Goal: Task Accomplishment & Management: Use online tool/utility

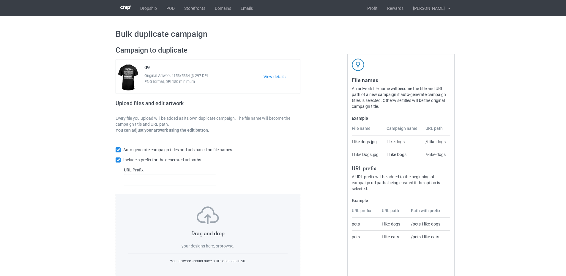
scroll to position [14, 0]
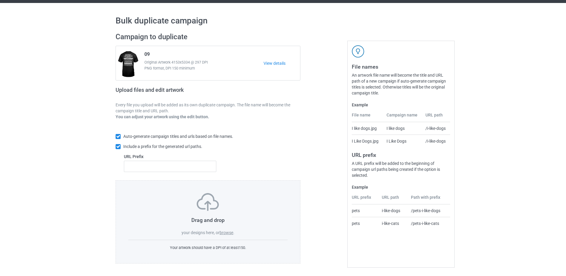
click at [228, 233] on label "browse" at bounding box center [227, 232] width 14 height 5
click at [0, 0] on input "browse" at bounding box center [0, 0] width 0 height 0
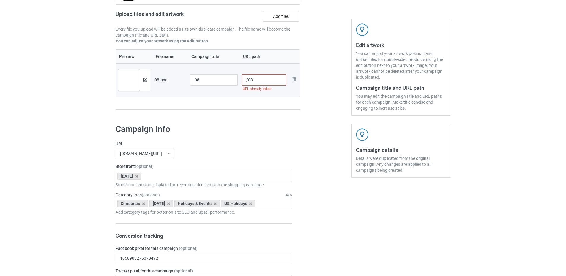
scroll to position [0, 0]
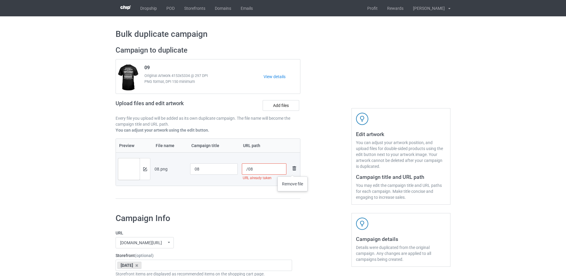
click at [293, 171] on img at bounding box center [294, 168] width 7 height 7
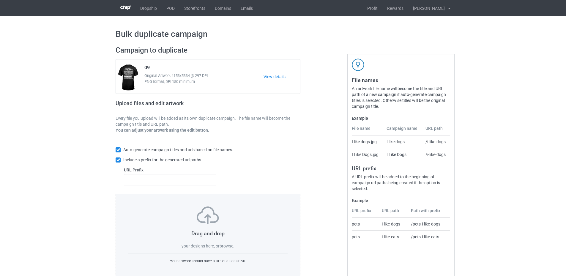
scroll to position [14, 0]
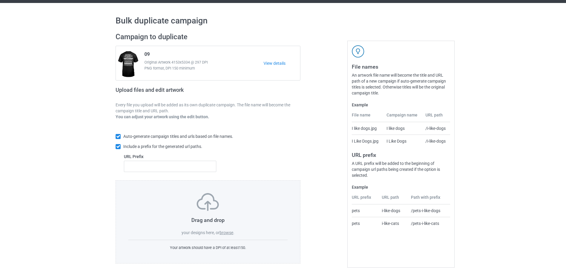
click at [226, 233] on label "browse" at bounding box center [227, 232] width 14 height 5
click at [0, 0] on input "browse" at bounding box center [0, 0] width 0 height 0
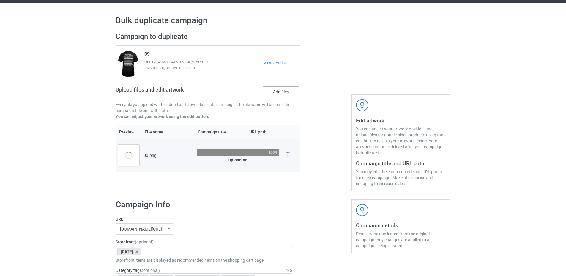
click at [278, 92] on label "Add files" at bounding box center [281, 91] width 37 height 11
click at [0, 0] on input "Add files" at bounding box center [0, 0] width 0 height 0
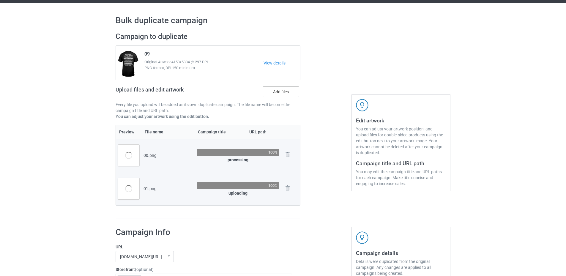
click at [281, 91] on label "Add files" at bounding box center [281, 91] width 37 height 11
click at [0, 0] on input "Add files" at bounding box center [0, 0] width 0 height 0
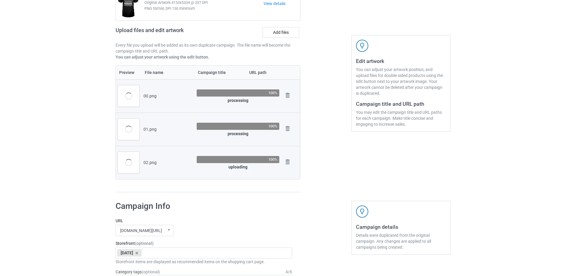
scroll to position [43, 0]
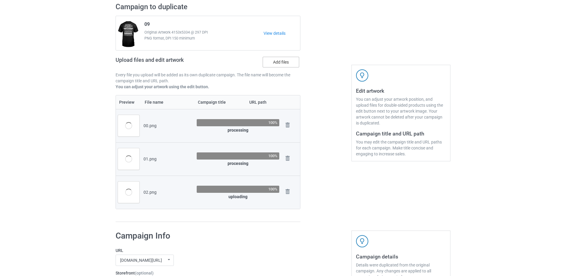
click at [284, 64] on label "Add files" at bounding box center [281, 62] width 37 height 11
click at [0, 0] on input "Add files" at bounding box center [0, 0] width 0 height 0
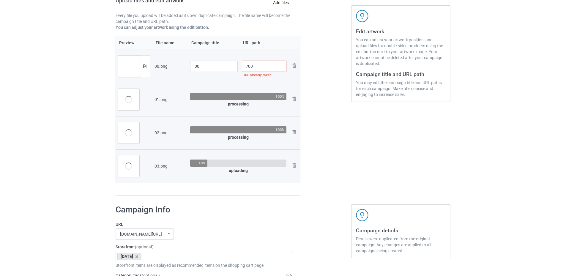
scroll to position [73, 0]
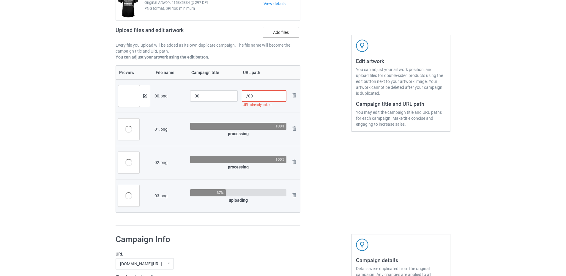
click at [281, 36] on label "Add files" at bounding box center [281, 32] width 37 height 11
click at [0, 0] on input "Add files" at bounding box center [0, 0] width 0 height 0
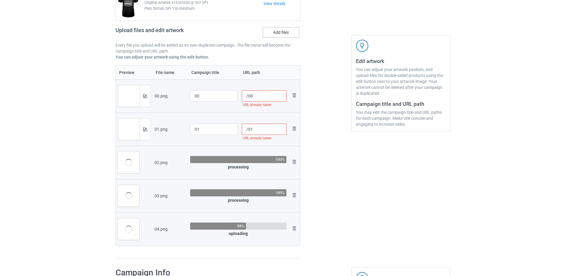
click at [285, 33] on label "Add files" at bounding box center [281, 32] width 37 height 11
click at [0, 0] on input "Add files" at bounding box center [0, 0] width 0 height 0
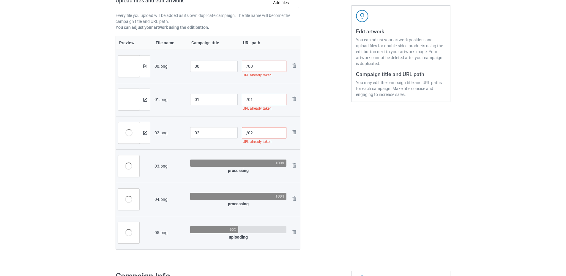
scroll to position [43, 0]
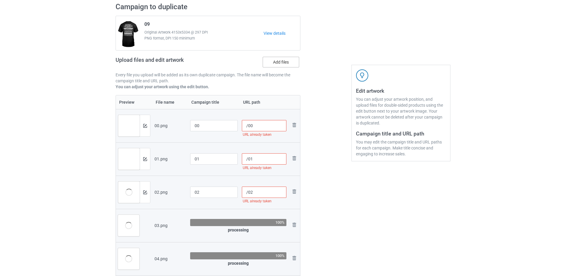
click at [275, 64] on label "Add files" at bounding box center [281, 62] width 37 height 11
click at [0, 0] on input "Add files" at bounding box center [0, 0] width 0 height 0
click at [283, 59] on label "Add files" at bounding box center [281, 62] width 37 height 11
click at [0, 0] on input "Add files" at bounding box center [0, 0] width 0 height 0
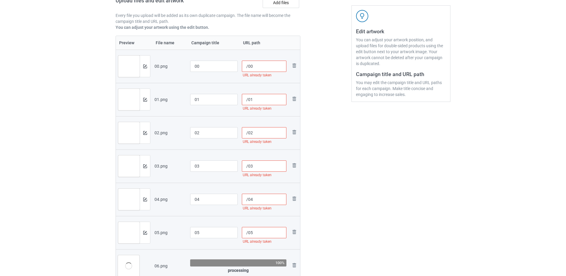
scroll to position [73, 0]
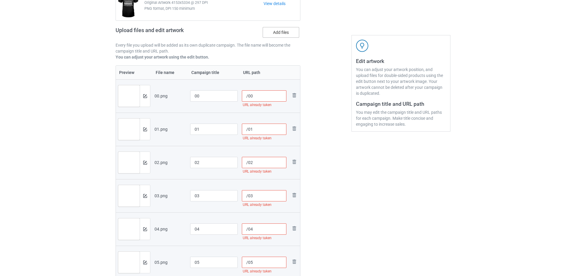
click at [280, 35] on label "Add files" at bounding box center [281, 32] width 37 height 11
click at [0, 0] on input "Add files" at bounding box center [0, 0] width 0 height 0
click at [272, 34] on label "Add files" at bounding box center [281, 32] width 37 height 11
click at [0, 0] on input "Add files" at bounding box center [0, 0] width 0 height 0
click at [275, 37] on label "Add files" at bounding box center [281, 32] width 37 height 11
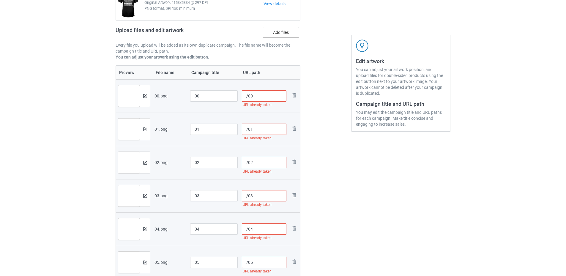
click at [0, 0] on input "Add files" at bounding box center [0, 0] width 0 height 0
click at [277, 36] on label "Add files" at bounding box center [281, 32] width 37 height 11
click at [0, 0] on input "Add files" at bounding box center [0, 0] width 0 height 0
click at [283, 36] on label "Add files" at bounding box center [281, 32] width 37 height 11
click at [0, 0] on input "Add files" at bounding box center [0, 0] width 0 height 0
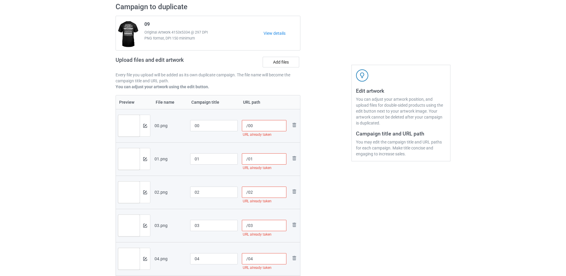
scroll to position [0, 0]
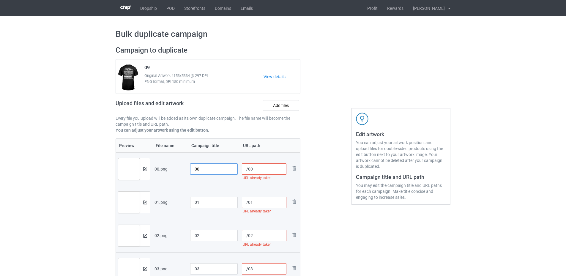
click at [195, 171] on input "00" at bounding box center [214, 168] width 48 height 11
drag, startPoint x: 213, startPoint y: 170, endPoint x: 189, endPoint y: 170, distance: 24.1
click at [189, 170] on td "sku08-69-00" at bounding box center [214, 168] width 52 height 33
type input "sku08-69-00"
click at [193, 202] on input "01" at bounding box center [214, 202] width 48 height 11
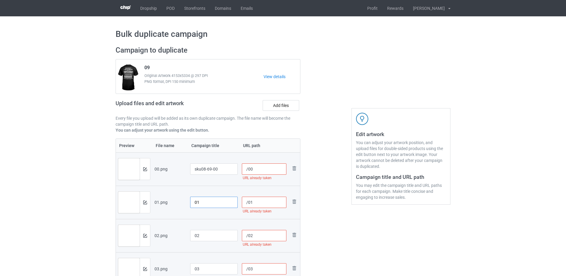
paste input "sku08-69-"
type input "sku08-69-01"
click at [190, 237] on input "02" at bounding box center [214, 235] width 48 height 11
paste input "sku08-69-"
type input "sku08-69-02"
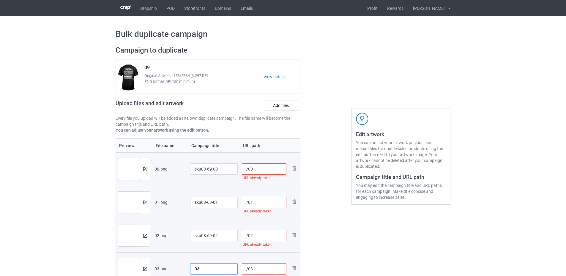
click at [196, 267] on input "03" at bounding box center [214, 268] width 48 height 11
click at [193, 267] on input "03" at bounding box center [214, 268] width 48 height 11
paste input "sku08-69-"
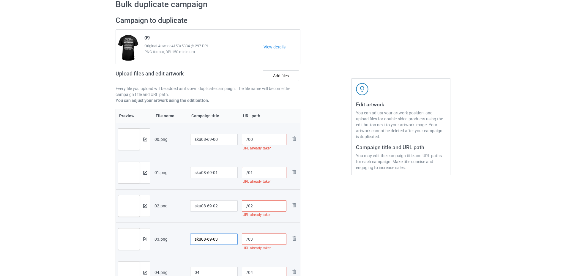
scroll to position [119, 0]
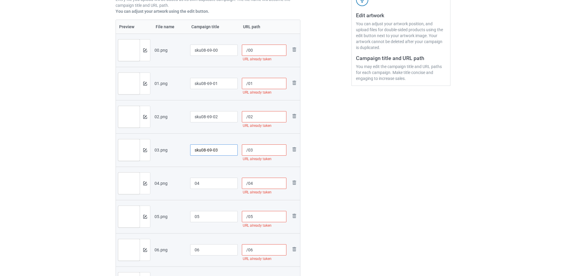
type input "sku08-69-03"
click at [194, 179] on input "04" at bounding box center [214, 183] width 48 height 11
paste input "sku08-69-"
type input "sku08-69-04"
click at [192, 213] on input "05" at bounding box center [214, 216] width 48 height 11
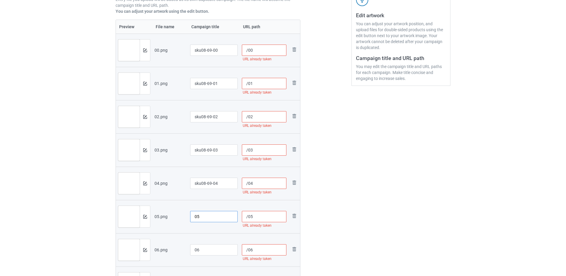
paste input "sku08-69-"
type input "sku08-69-05"
click at [193, 247] on input "06" at bounding box center [214, 249] width 48 height 11
paste input "sku08-69-"
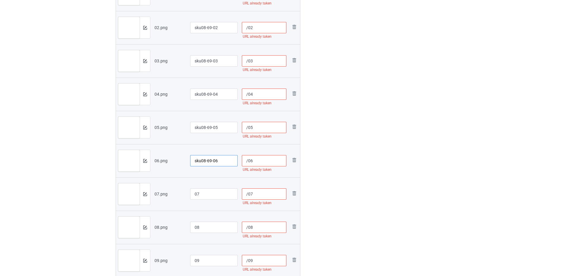
scroll to position [238, 0]
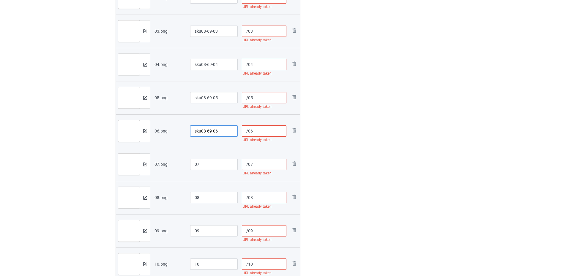
type input "sku08-69-06"
click at [194, 165] on input "07" at bounding box center [214, 164] width 48 height 11
paste input "sku08-69-"
type input "sku08-69-07"
click at [195, 195] on input "08" at bounding box center [214, 197] width 48 height 11
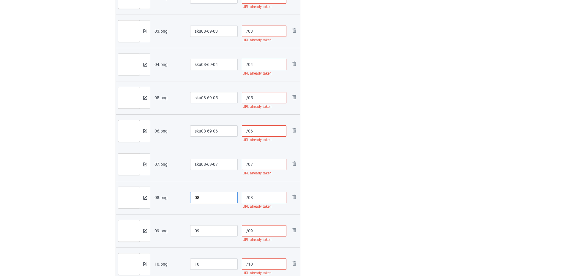
paste input "sku08-69-"
type input "sku08-69-08"
click at [192, 228] on input "09" at bounding box center [214, 230] width 48 height 11
paste input "sku08-69-"
type input "sku08-69-09"
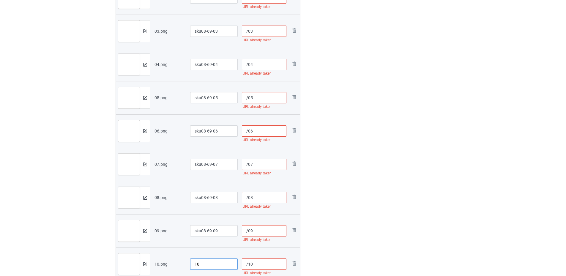
click at [193, 263] on input "10" at bounding box center [214, 264] width 48 height 11
paste input "sku08-69-"
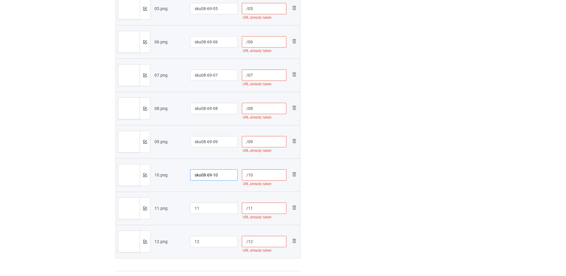
scroll to position [357, 0]
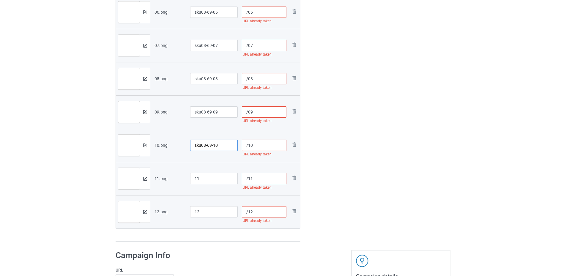
type input "sku08-69-10"
click at [191, 175] on input "11" at bounding box center [214, 178] width 48 height 11
paste input "sku08-69-"
type input "sku08-69-11"
click at [192, 210] on input "12" at bounding box center [214, 211] width 48 height 11
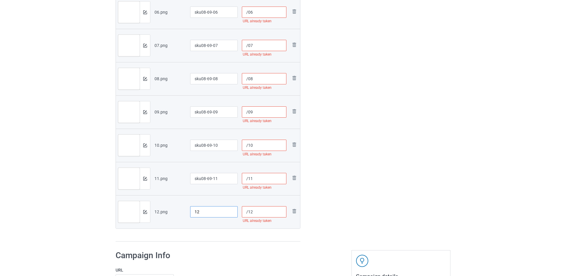
paste input "sku08-69-"
type input "sku08-69-12"
click at [248, 213] on input "/12" at bounding box center [264, 211] width 45 height 11
paste input "sku08-69-"
type input "/sku08-69-12"
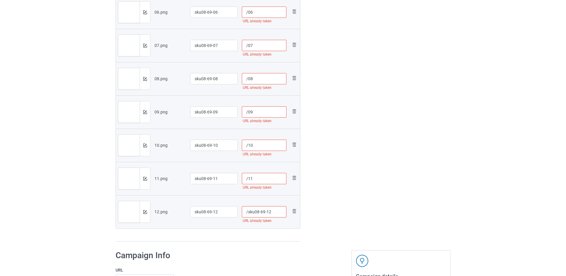
click at [249, 181] on input "/11" at bounding box center [264, 178] width 45 height 11
paste input "sku08-69-"
type input "/sku08-69-11"
click at [247, 147] on input "/10" at bounding box center [264, 145] width 45 height 11
click at [248, 146] on input "/10" at bounding box center [264, 145] width 45 height 11
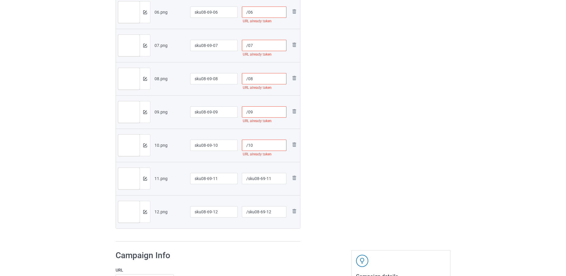
paste input "sku08-69-"
type input "/sku08-69-10"
click at [248, 111] on input "/09" at bounding box center [264, 111] width 45 height 11
paste input "sku08-69-"
type input "/sku08-69-09"
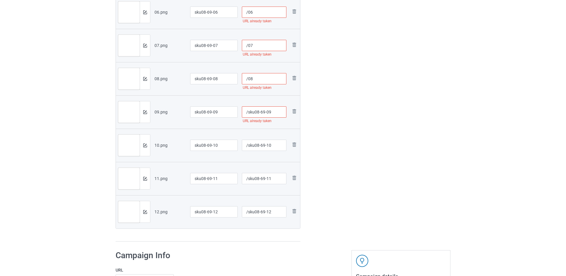
click at [249, 79] on input "/08" at bounding box center [264, 78] width 45 height 11
paste input "sku08-69-"
type input "/sku08-69-08"
click at [249, 41] on input "/07" at bounding box center [264, 45] width 45 height 11
click at [248, 42] on input "/07" at bounding box center [264, 45] width 45 height 11
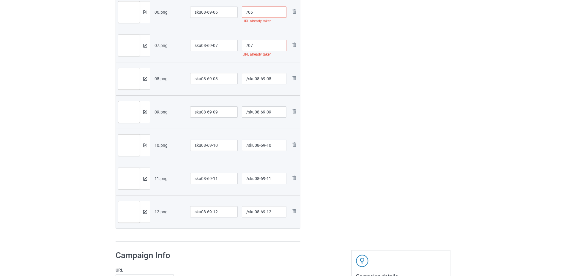
paste input "sku08-69-"
type input "/sku08-69-07"
click at [248, 12] on input "/06" at bounding box center [264, 12] width 45 height 11
paste input "sku08-69-"
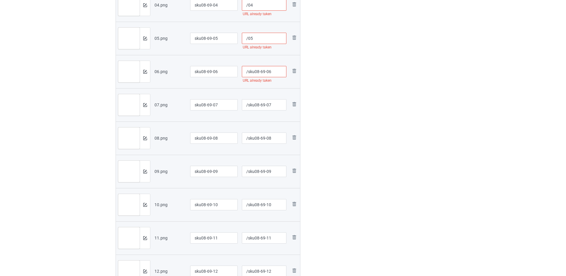
scroll to position [267, 0]
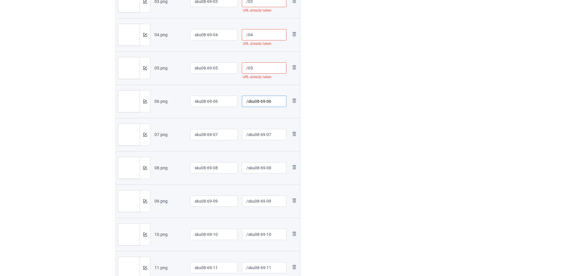
type input "/sku08-69-06"
click at [249, 70] on input "/05" at bounding box center [264, 67] width 45 height 11
paste input "sku08-69-"
type input "/sku08-69-05"
click at [247, 35] on input "/04" at bounding box center [264, 34] width 45 height 11
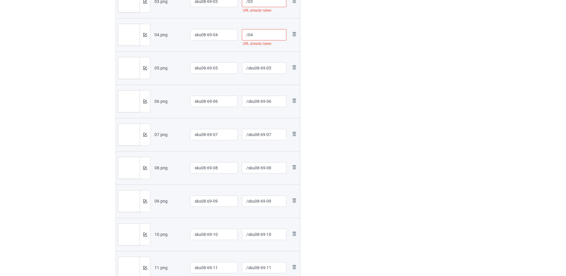
click at [248, 35] on input "/04" at bounding box center [264, 34] width 45 height 11
paste input "sku08-69-"
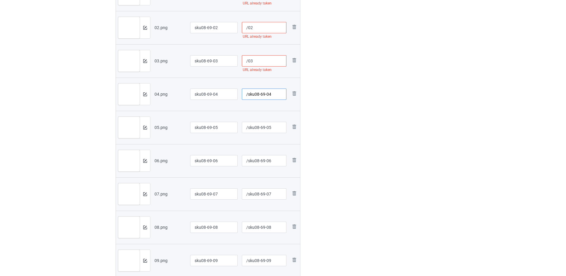
type input "/sku08-69-04"
click at [247, 60] on input "/03" at bounding box center [264, 60] width 45 height 11
paste input "sku08-69-"
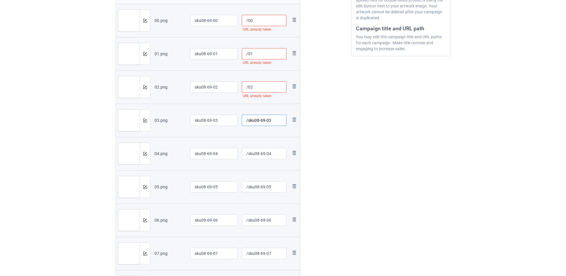
type input "/sku08-69-03"
click at [247, 87] on input "/02" at bounding box center [264, 86] width 45 height 11
paste input "sku08-69-"
type input "/sku08-69-02"
click at [248, 55] on input "/01" at bounding box center [264, 53] width 45 height 11
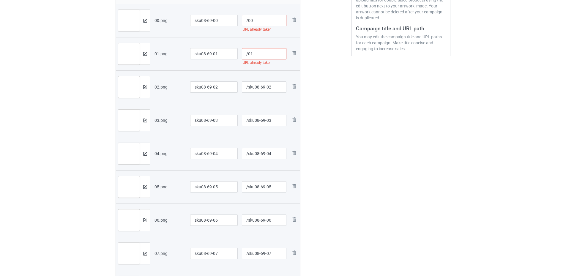
paste input "sku08-69-"
type input "/sku08-69-01"
click at [248, 22] on input "/00" at bounding box center [264, 20] width 45 height 11
paste input "sku08-69-"
type input "/sku08-69-00"
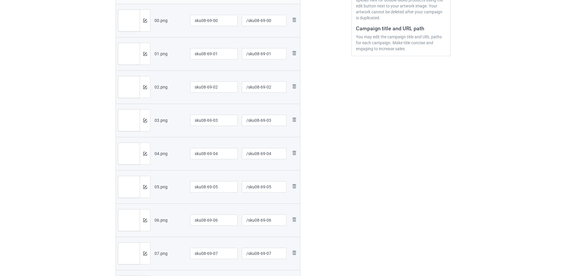
click at [317, 77] on div at bounding box center [326, 173] width 43 height 561
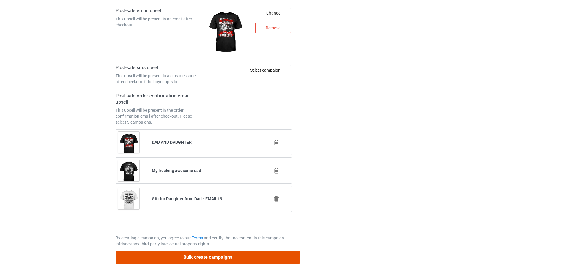
click at [196, 255] on button "Bulk create campaigns" at bounding box center [208, 257] width 185 height 12
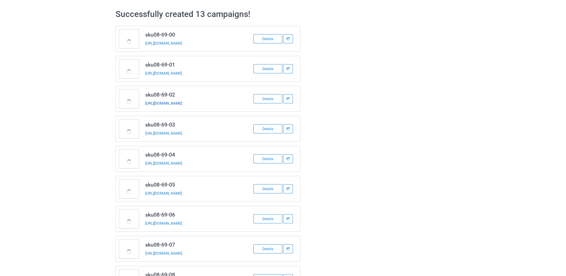
scroll to position [0, 0]
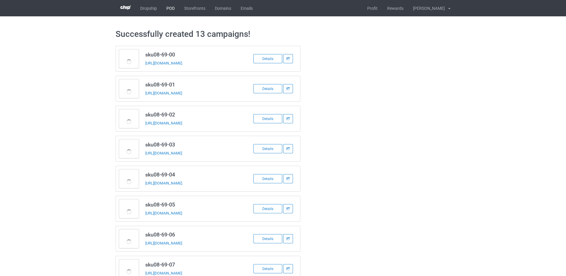
click at [172, 8] on link "POD" at bounding box center [171, 8] width 18 height 16
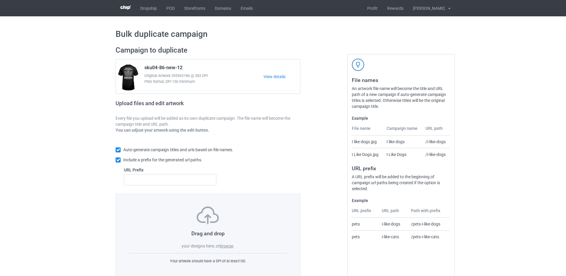
scroll to position [14, 0]
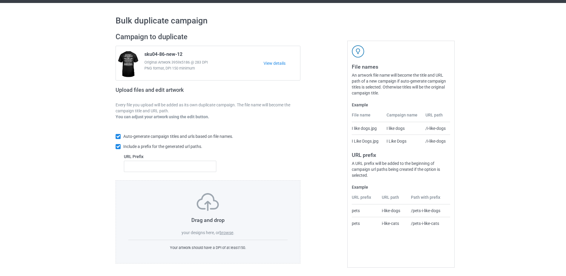
click at [228, 231] on label "browse" at bounding box center [227, 232] width 14 height 5
click at [0, 0] on input "browse" at bounding box center [0, 0] width 0 height 0
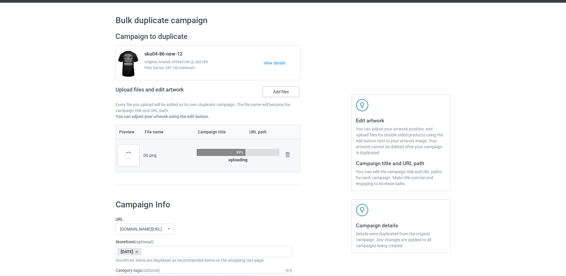
click at [278, 96] on label "Add files" at bounding box center [281, 91] width 37 height 11
click at [0, 0] on input "Add files" at bounding box center [0, 0] width 0 height 0
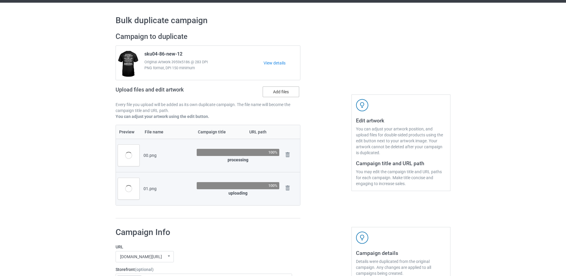
click at [278, 95] on label "Add files" at bounding box center [281, 91] width 37 height 11
click at [0, 0] on input "Add files" at bounding box center [0, 0] width 0 height 0
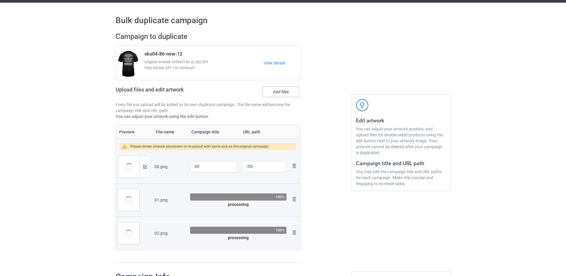
click at [285, 87] on label "Add files" at bounding box center [281, 91] width 37 height 11
click at [0, 0] on input "Add files" at bounding box center [0, 0] width 0 height 0
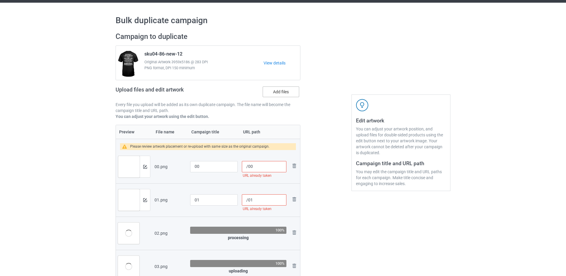
click at [278, 92] on label "Add files" at bounding box center [281, 91] width 37 height 11
click at [0, 0] on input "Add files" at bounding box center [0, 0] width 0 height 0
click at [280, 94] on label "Add files" at bounding box center [281, 91] width 37 height 11
click at [0, 0] on input "Add files" at bounding box center [0, 0] width 0 height 0
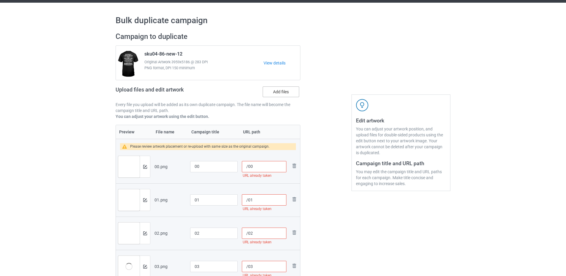
click at [282, 94] on label "Add files" at bounding box center [281, 91] width 37 height 11
click at [0, 0] on input "Add files" at bounding box center [0, 0] width 0 height 0
click at [284, 92] on label "Add files" at bounding box center [281, 91] width 37 height 11
click at [0, 0] on input "Add files" at bounding box center [0, 0] width 0 height 0
click at [274, 92] on label "Add files" at bounding box center [281, 91] width 37 height 11
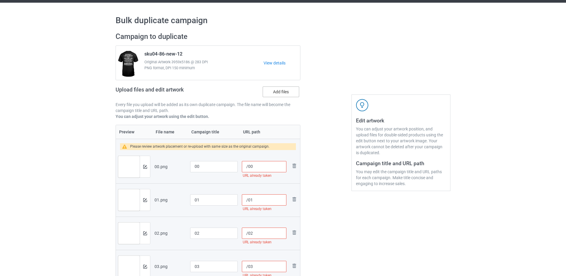
click at [0, 0] on input "Add files" at bounding box center [0, 0] width 0 height 0
click at [279, 91] on label "Add files" at bounding box center [281, 91] width 37 height 11
click at [0, 0] on input "Add files" at bounding box center [0, 0] width 0 height 0
click at [279, 92] on label "Add files" at bounding box center [281, 91] width 37 height 11
click at [0, 0] on input "Add files" at bounding box center [0, 0] width 0 height 0
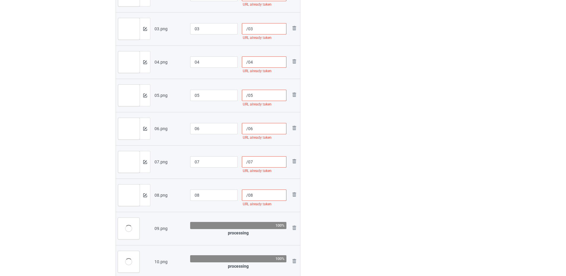
scroll to position [341, 0]
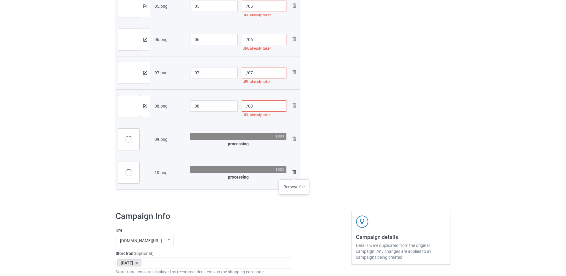
click at [294, 173] on img at bounding box center [294, 171] width 7 height 7
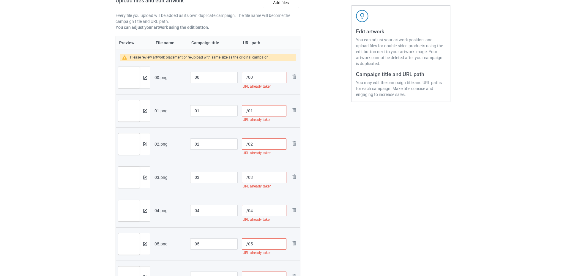
scroll to position [43, 0]
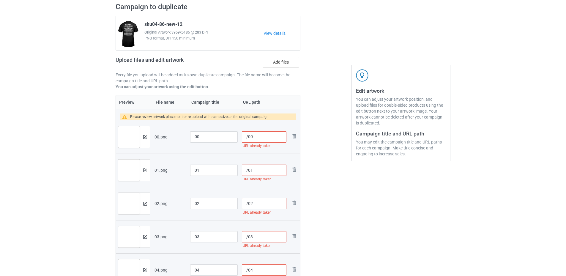
click at [277, 62] on label "Add files" at bounding box center [281, 62] width 37 height 11
click at [0, 0] on input "Add files" at bounding box center [0, 0] width 0 height 0
click at [275, 67] on label "Add files" at bounding box center [281, 62] width 37 height 11
click at [0, 0] on input "Add files" at bounding box center [0, 0] width 0 height 0
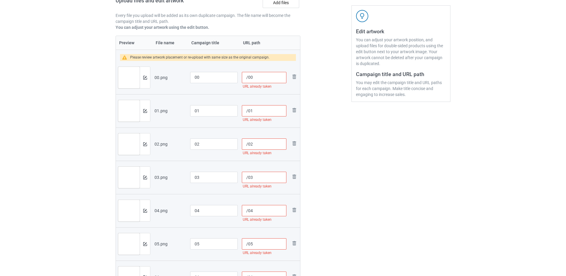
scroll to position [73, 0]
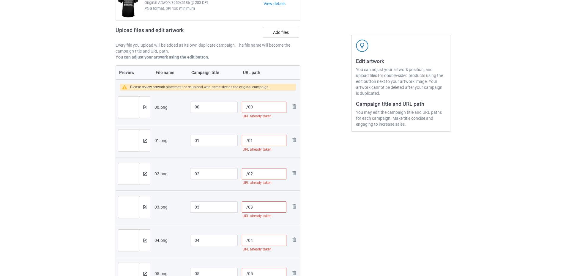
click at [248, 107] on input "/00" at bounding box center [264, 107] width 45 height 11
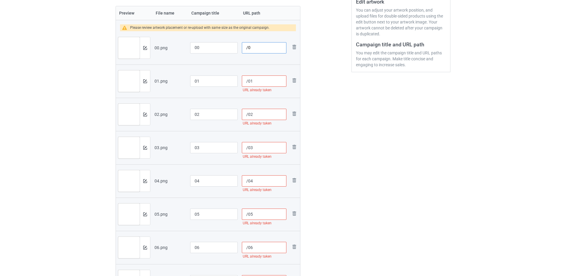
scroll to position [43, 0]
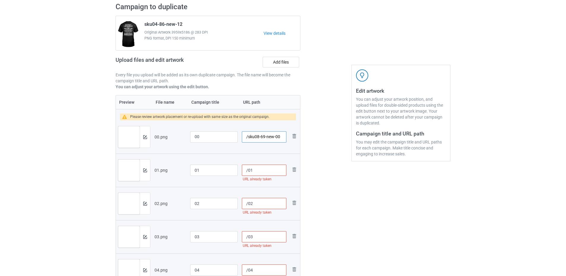
drag, startPoint x: 274, startPoint y: 137, endPoint x: 248, endPoint y: 137, distance: 26.4
click at [248, 137] on input "/sku08-69-new-00" at bounding box center [264, 136] width 45 height 11
type input "/sku08-69-new-00"
click at [249, 170] on input "/01" at bounding box center [264, 170] width 45 height 11
paste input "sku08-69-new-"
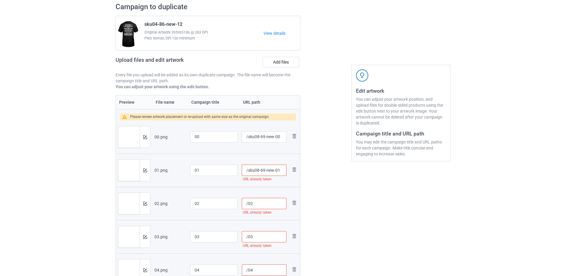
type input "/sku08-69-new-01"
click at [248, 203] on input "/02" at bounding box center [264, 203] width 45 height 11
paste input "sku08-69-new-"
type input "/sku08-69-new-02"
click at [248, 235] on input "/03" at bounding box center [264, 236] width 45 height 11
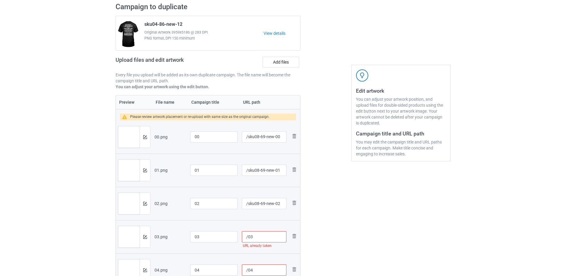
paste input "sku08-69-new-"
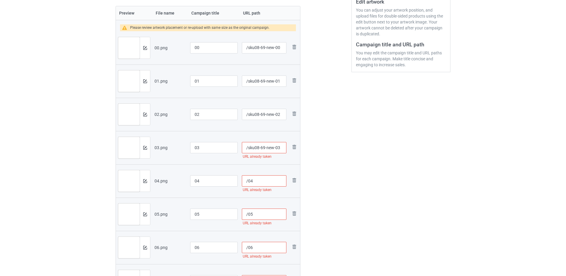
scroll to position [192, 0]
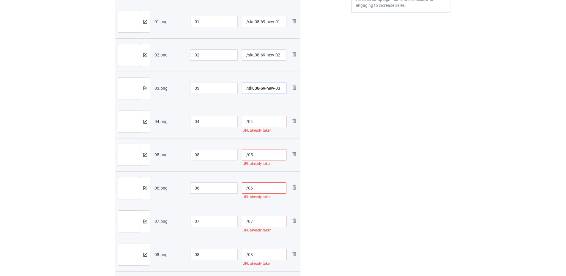
type input "/sku08-69-new-03"
click at [248, 122] on input "/04" at bounding box center [264, 121] width 45 height 11
paste input "sku08-69-new-"
type input "/sku08-69-new-04"
click at [248, 152] on input "/05" at bounding box center [264, 154] width 45 height 11
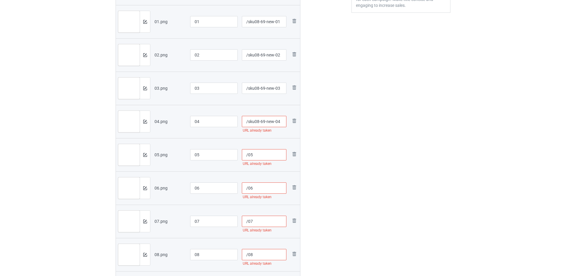
paste input "sku08-69-new-"
type input "/sku08-69-new-05"
click at [248, 187] on input "/06" at bounding box center [264, 187] width 45 height 11
paste input "sku08-69-new-"
type input "/sku08-69-new-06"
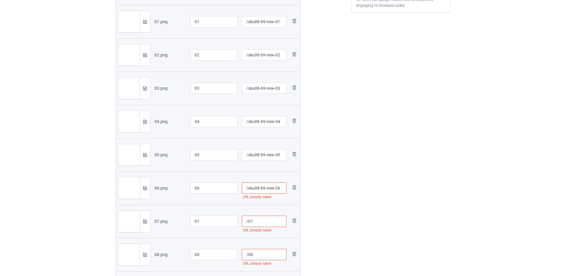
click at [247, 217] on input "/07" at bounding box center [264, 221] width 45 height 11
paste input "sku08-69-new-"
type input "/sku08-69-new-07"
click at [247, 256] on input "/08" at bounding box center [264, 254] width 45 height 11
paste input "sku08-69-new-"
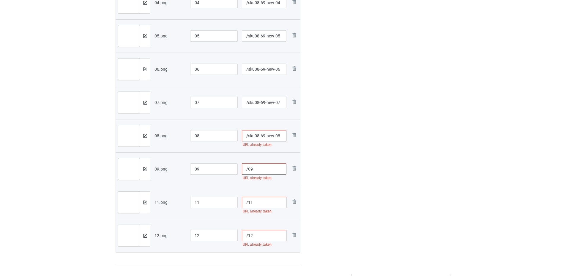
scroll to position [341, 0]
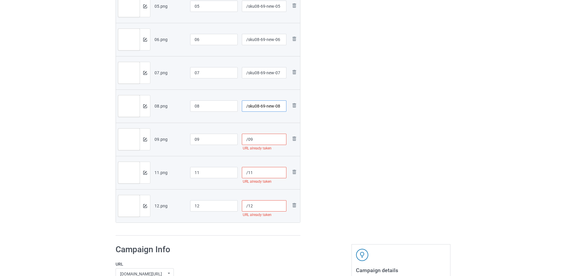
type input "/sku08-69-new-08"
click at [248, 139] on input "/09" at bounding box center [264, 139] width 45 height 11
paste input "sku08-69-new-"
type input "/sku08-69-new-09"
click at [248, 170] on input "/11" at bounding box center [264, 172] width 45 height 11
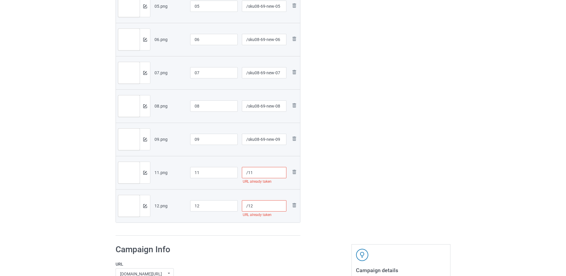
paste input "sku08-69-new-"
type input "/sku08-69-new-11"
click at [247, 206] on input "/12" at bounding box center [264, 205] width 45 height 11
paste input "sku08-69-new-"
type input "/sku08-69-new-12"
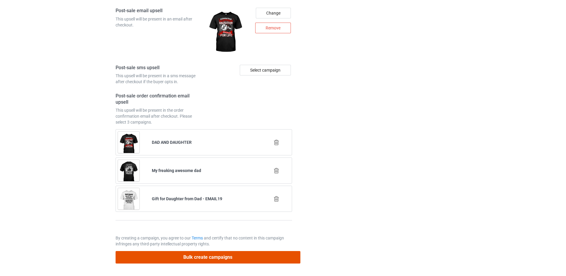
click at [203, 257] on button "Bulk create campaigns" at bounding box center [208, 257] width 185 height 12
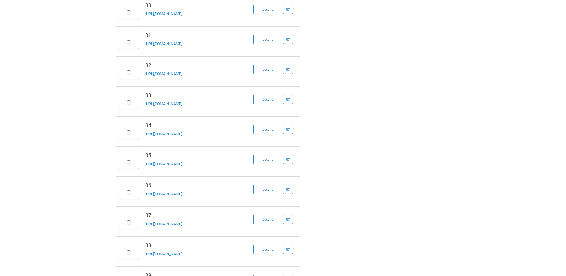
scroll to position [0, 0]
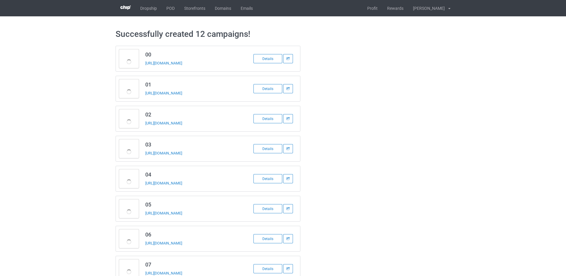
click at [399, 72] on div "00 https://www.ts-family.com/sku08-69-new-00 Details 01 https://www.ts-family.c…" at bounding box center [282, 224] width 343 height 364
